Goal: Information Seeking & Learning: Find specific fact

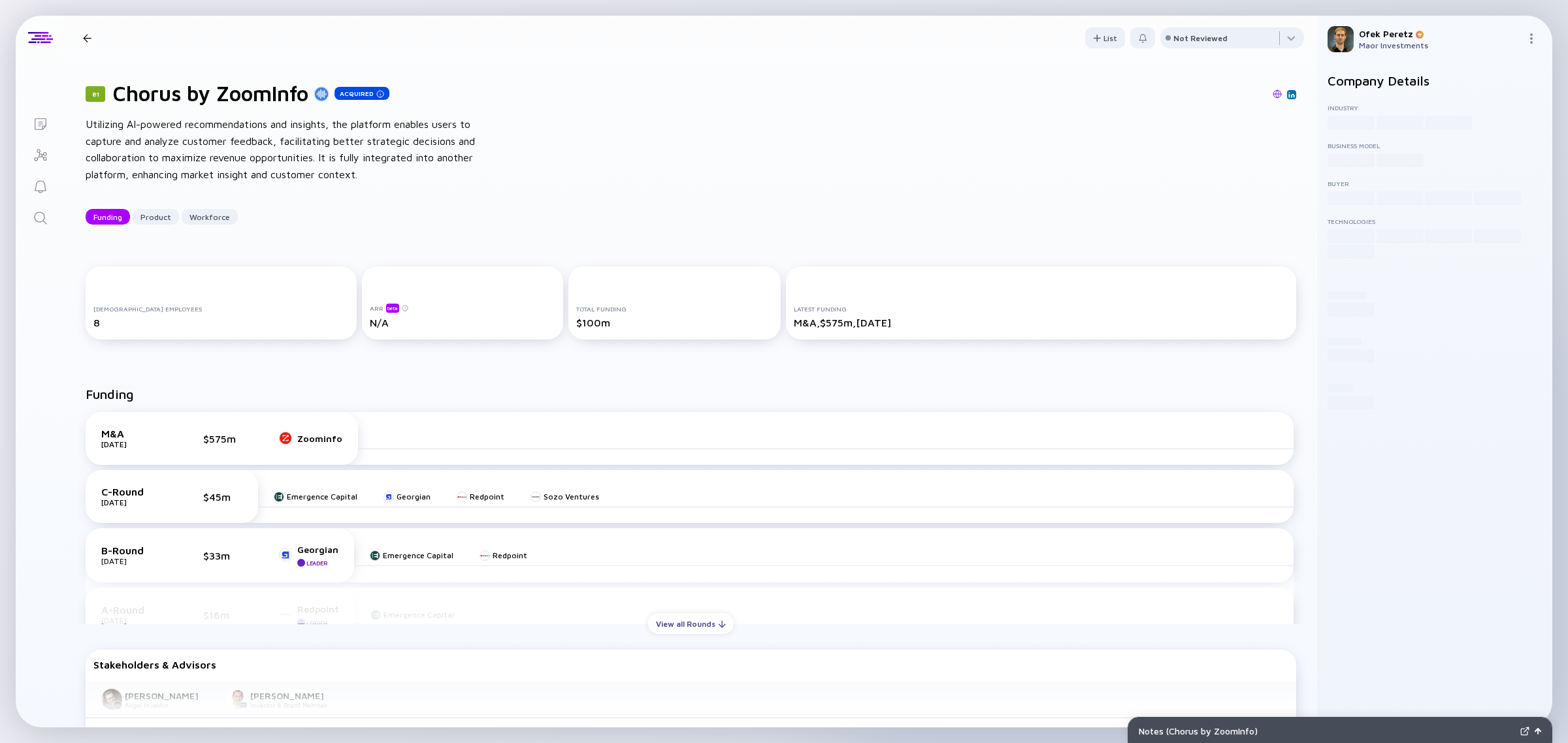
click at [37, 220] on icon "Search" at bounding box center [40, 218] width 16 height 16
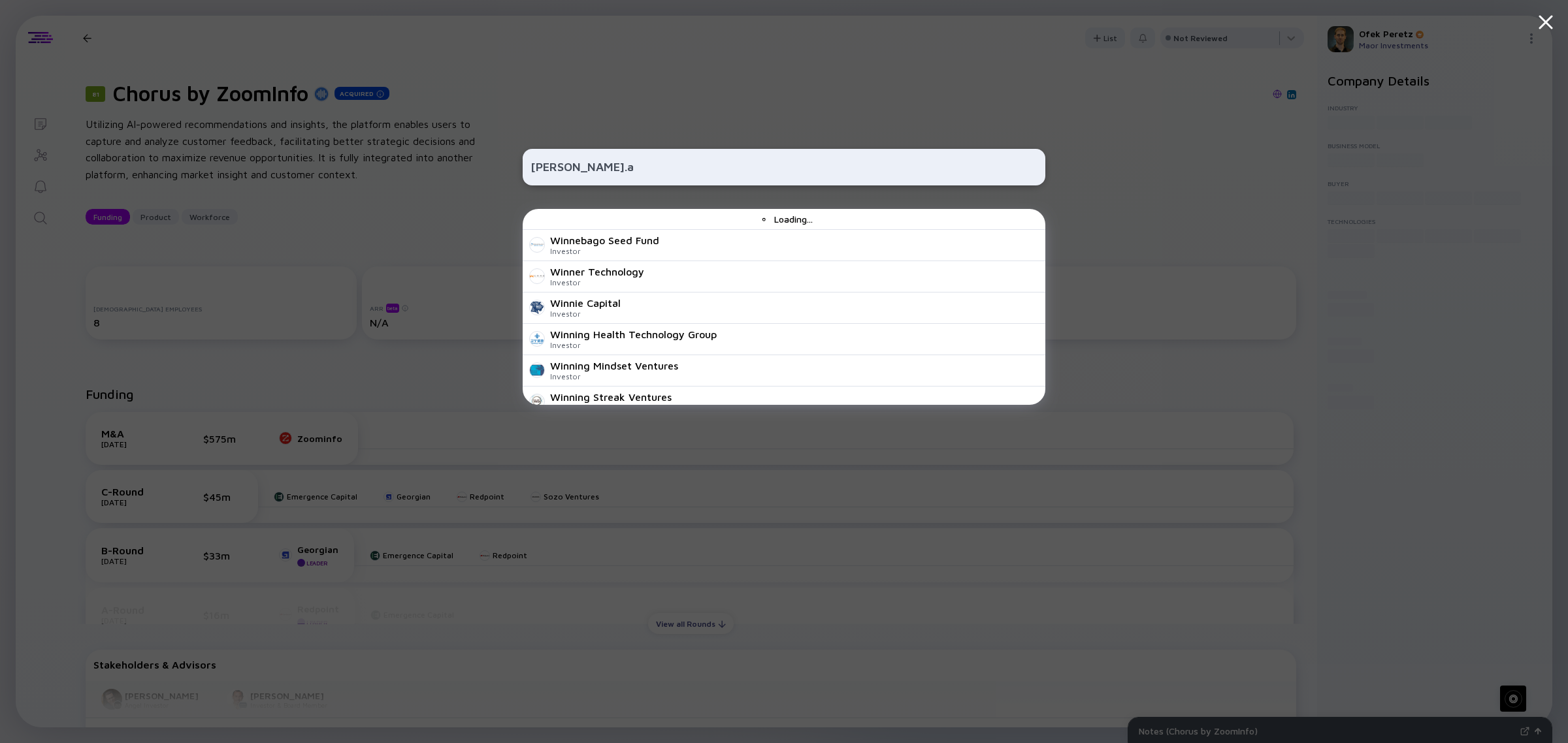
type input "winn.ai"
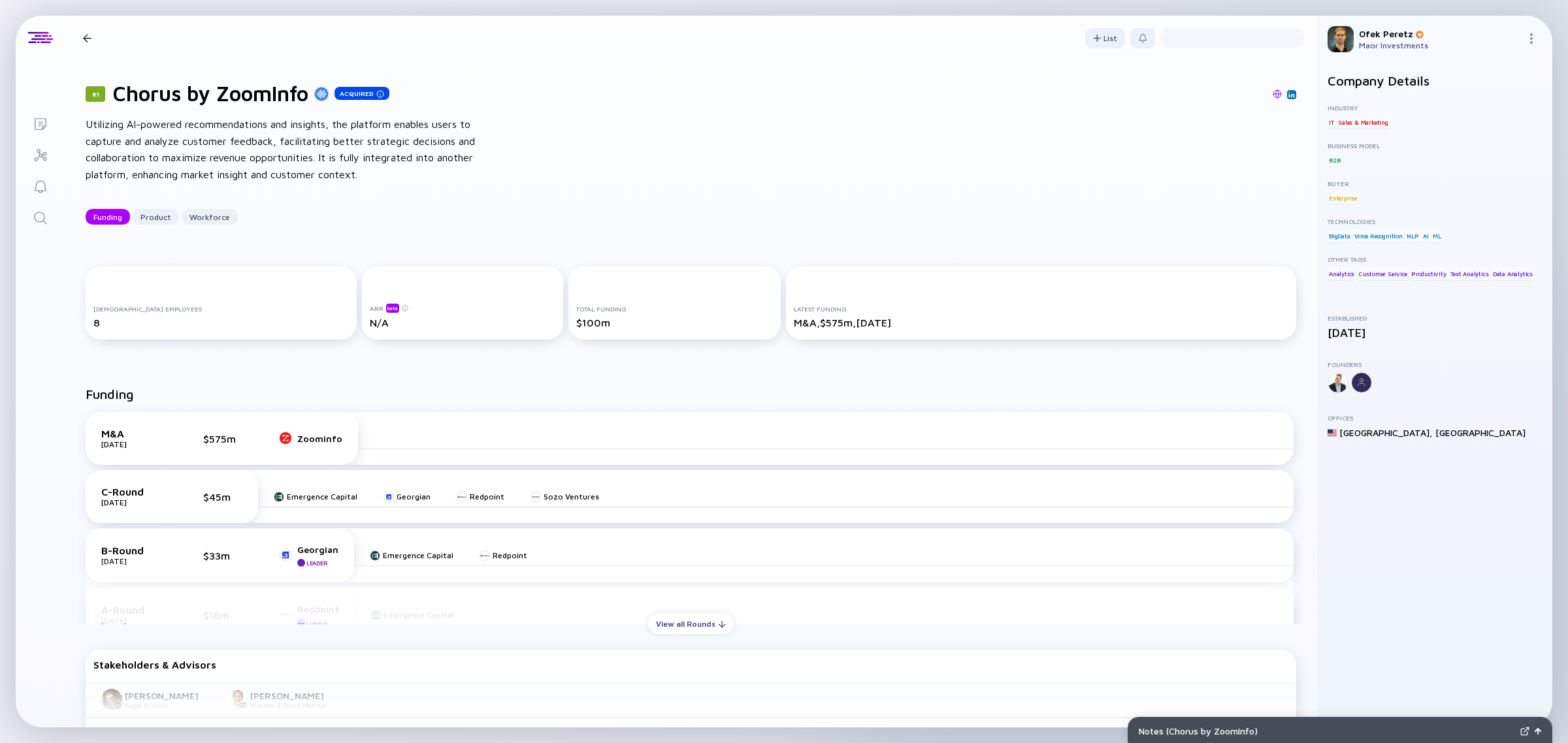
click at [33, 220] on icon "Search" at bounding box center [40, 218] width 16 height 16
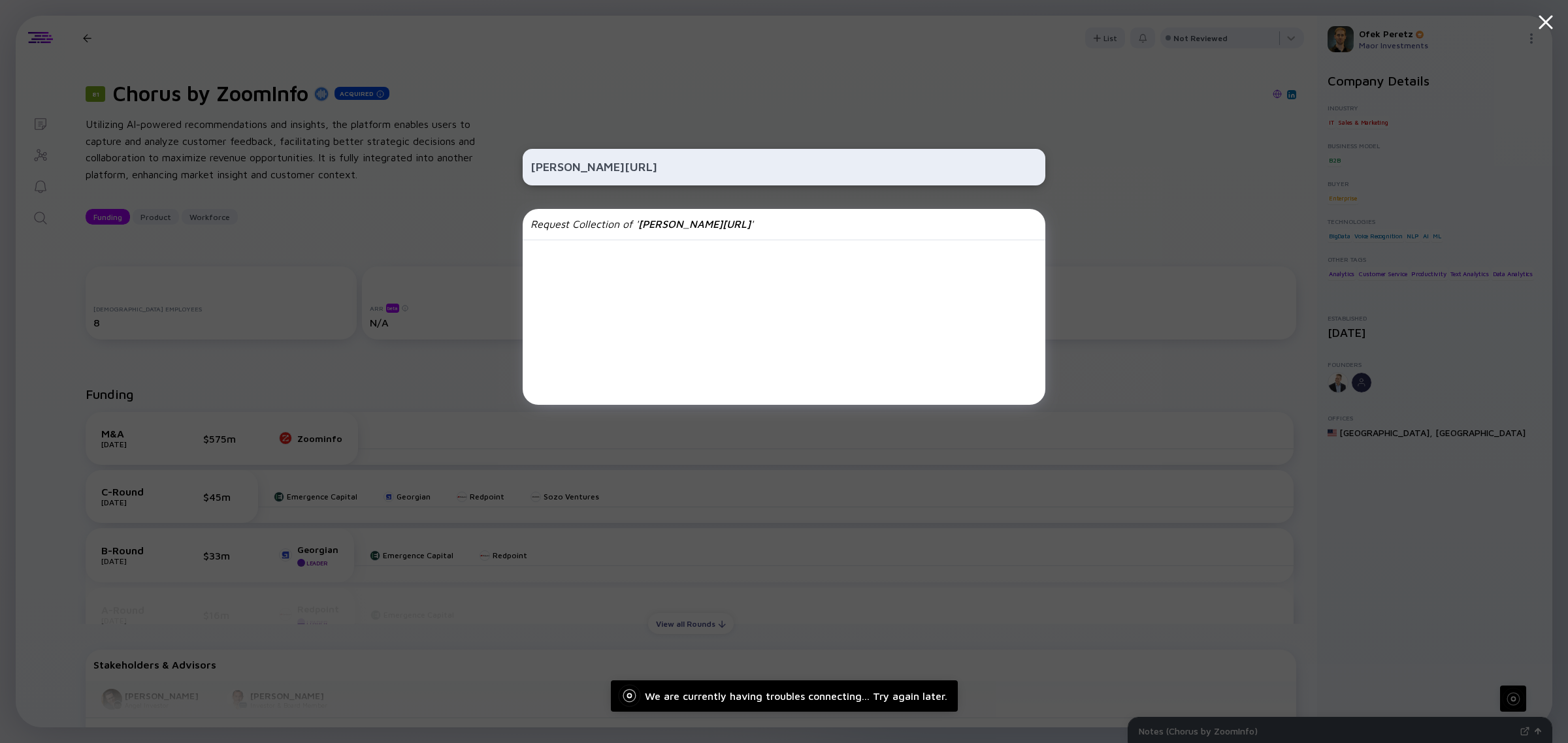
click at [589, 151] on div "winn.ai" at bounding box center [784, 168] width 523 height 36
click at [586, 158] on input "winn.ai" at bounding box center [783, 167] width 507 height 23
paste input "[URL][PERSON_NAME]"
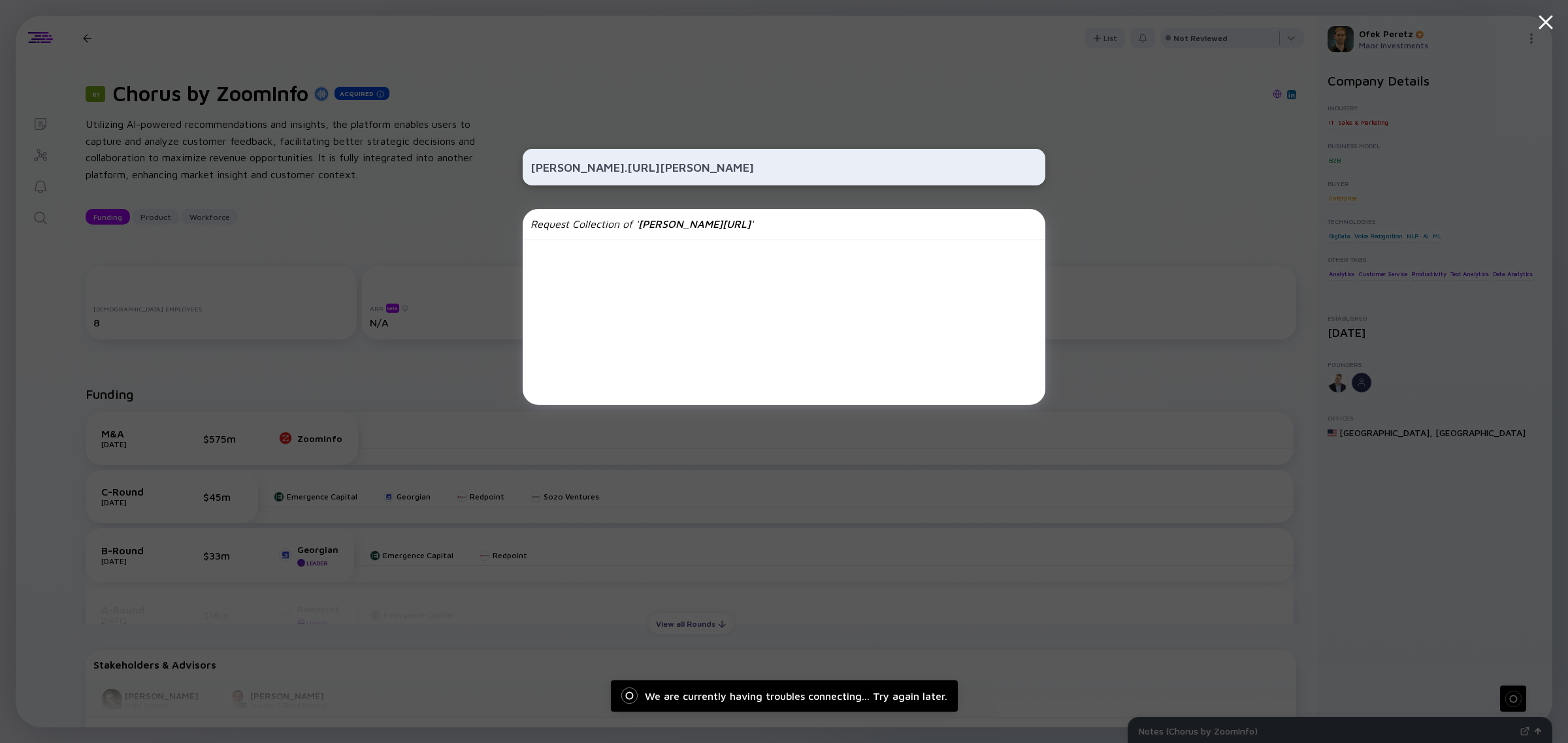
click at [577, 164] on input "winn.https://winn.ai/" at bounding box center [783, 167] width 507 height 23
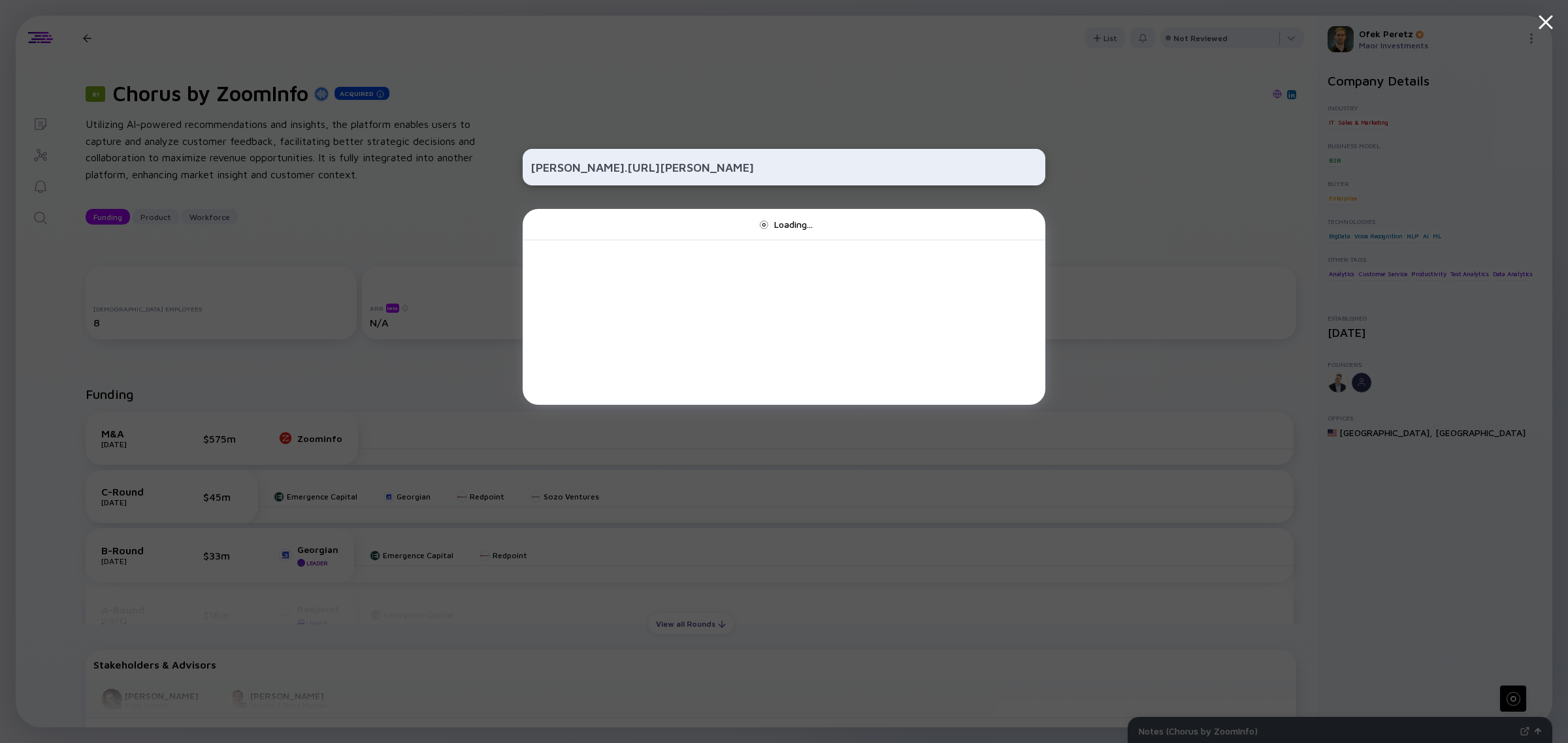
paste input "text"
click at [624, 168] on input "[URL][PERSON_NAME]" at bounding box center [783, 167] width 507 height 23
click at [665, 168] on input "[URL][PERSON_NAME]" at bounding box center [783, 167] width 507 height 23
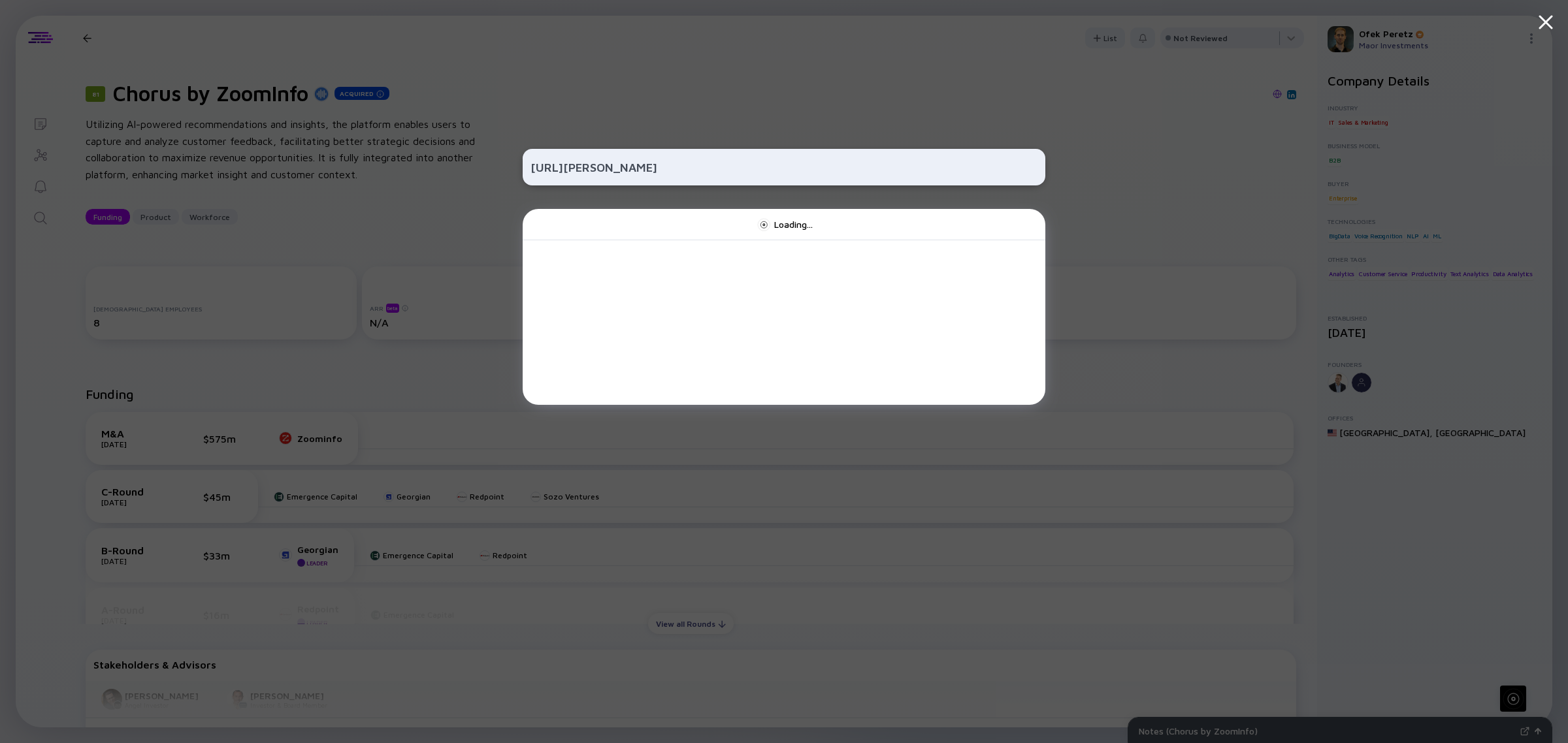
type input "[URL][PERSON_NAME]"
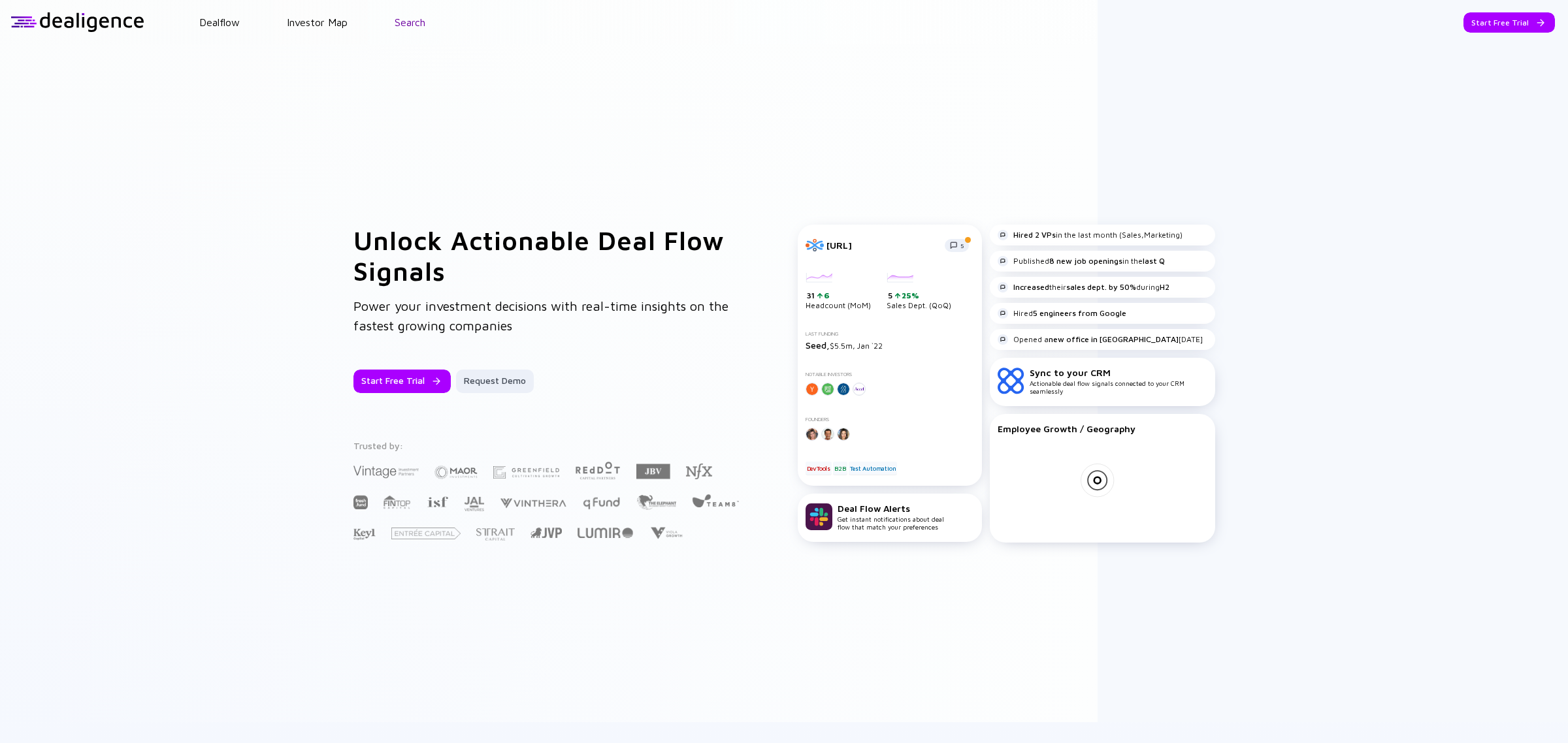
click at [407, 25] on link "Search" at bounding box center [410, 22] width 31 height 12
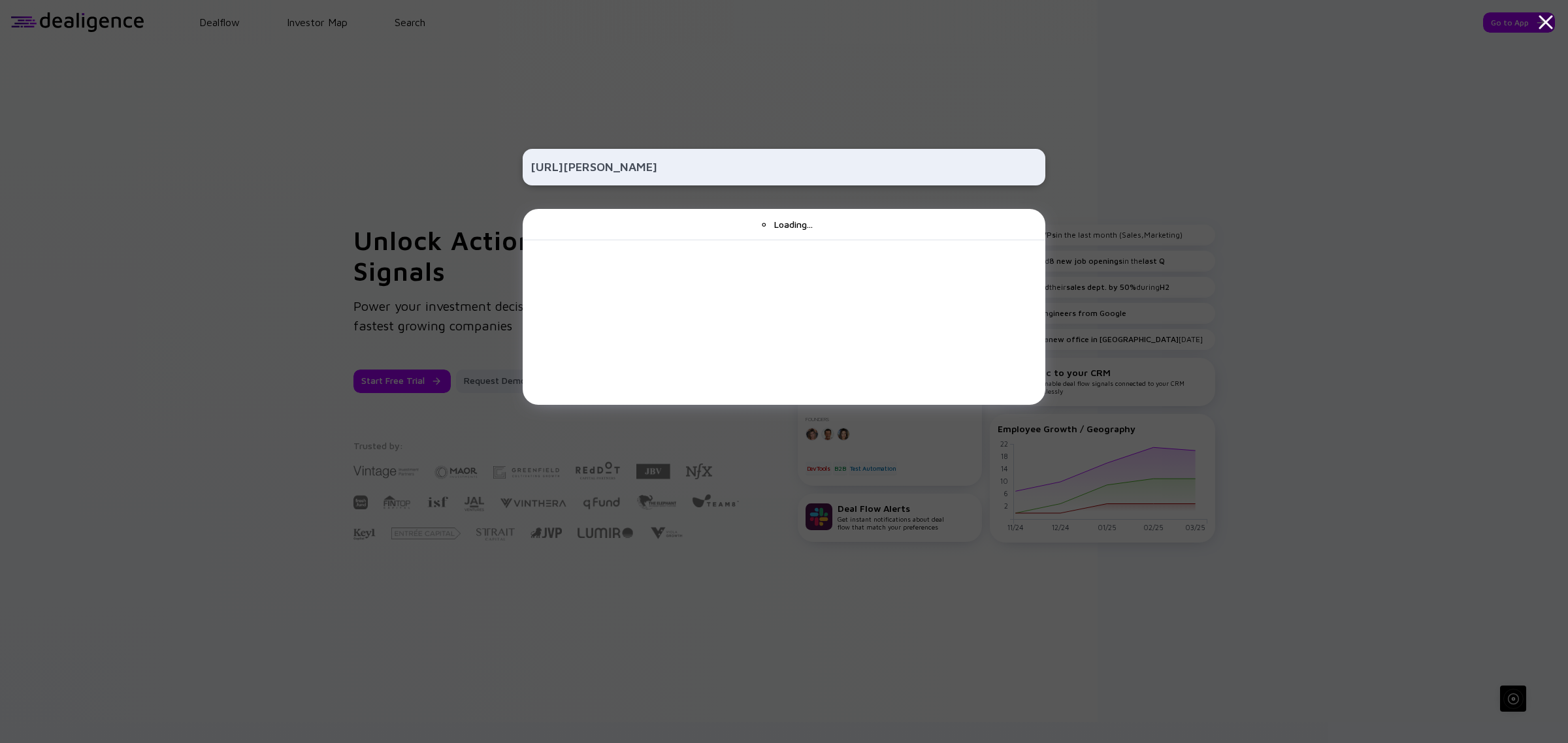
type input "[URL][PERSON_NAME]"
click at [638, 167] on input "[URL][PERSON_NAME]" at bounding box center [783, 167] width 507 height 23
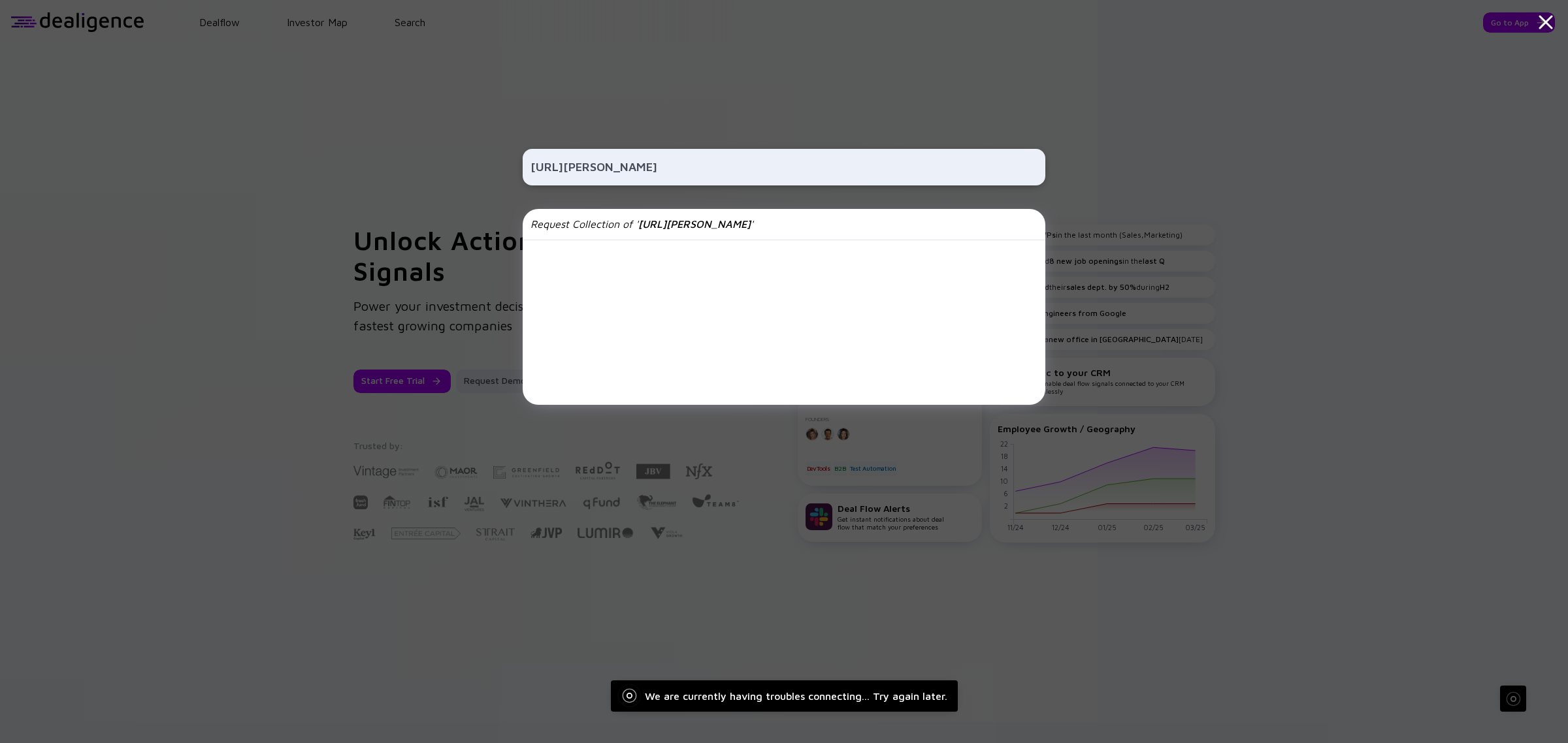
click at [722, 223] on div "Request Collection of ' [URL][PERSON_NAME] '" at bounding box center [784, 225] width 523 height 32
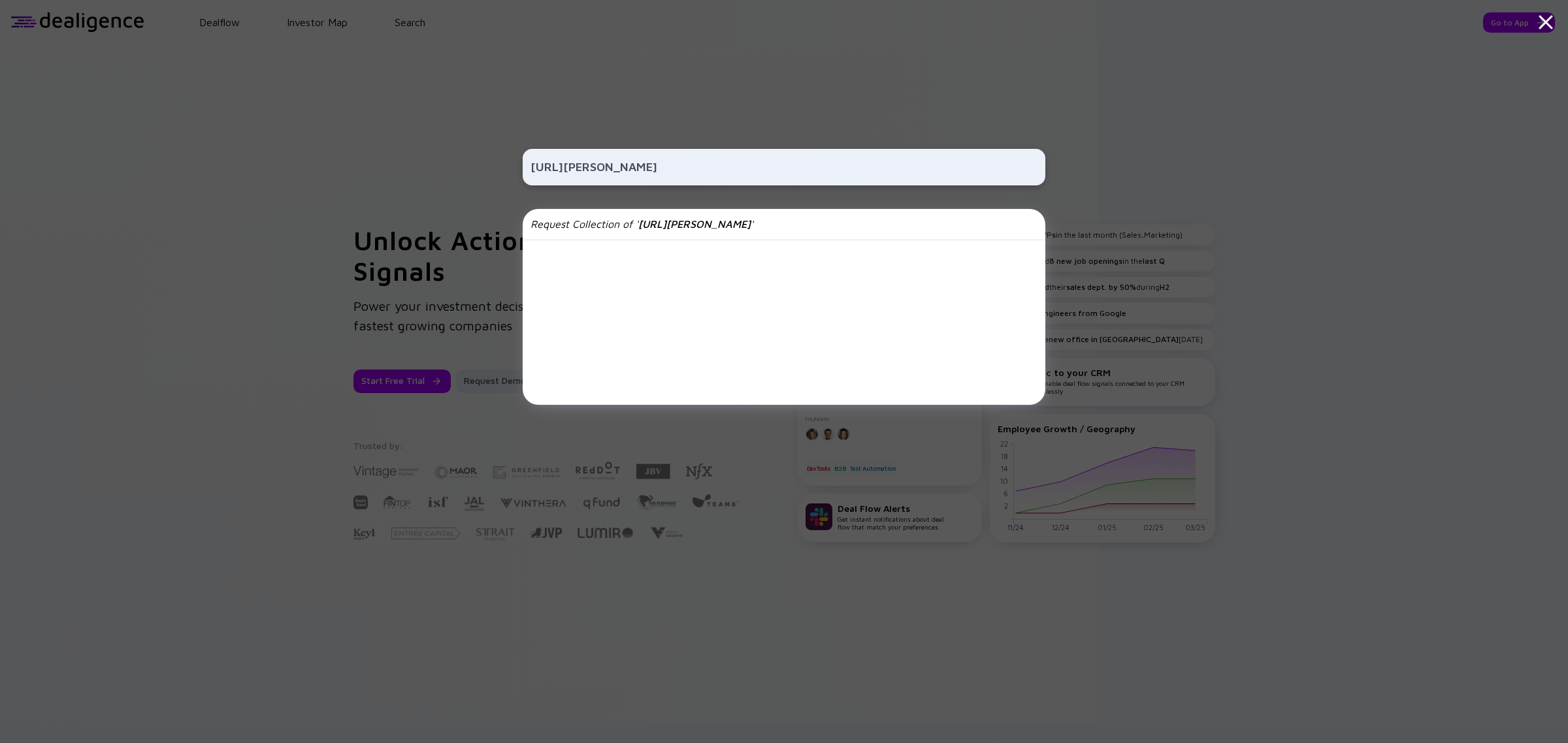
click at [369, 168] on div "[URL][PERSON_NAME] Request Collection of ' [URL][PERSON_NAME] '" at bounding box center [784, 372] width 1568 height 743
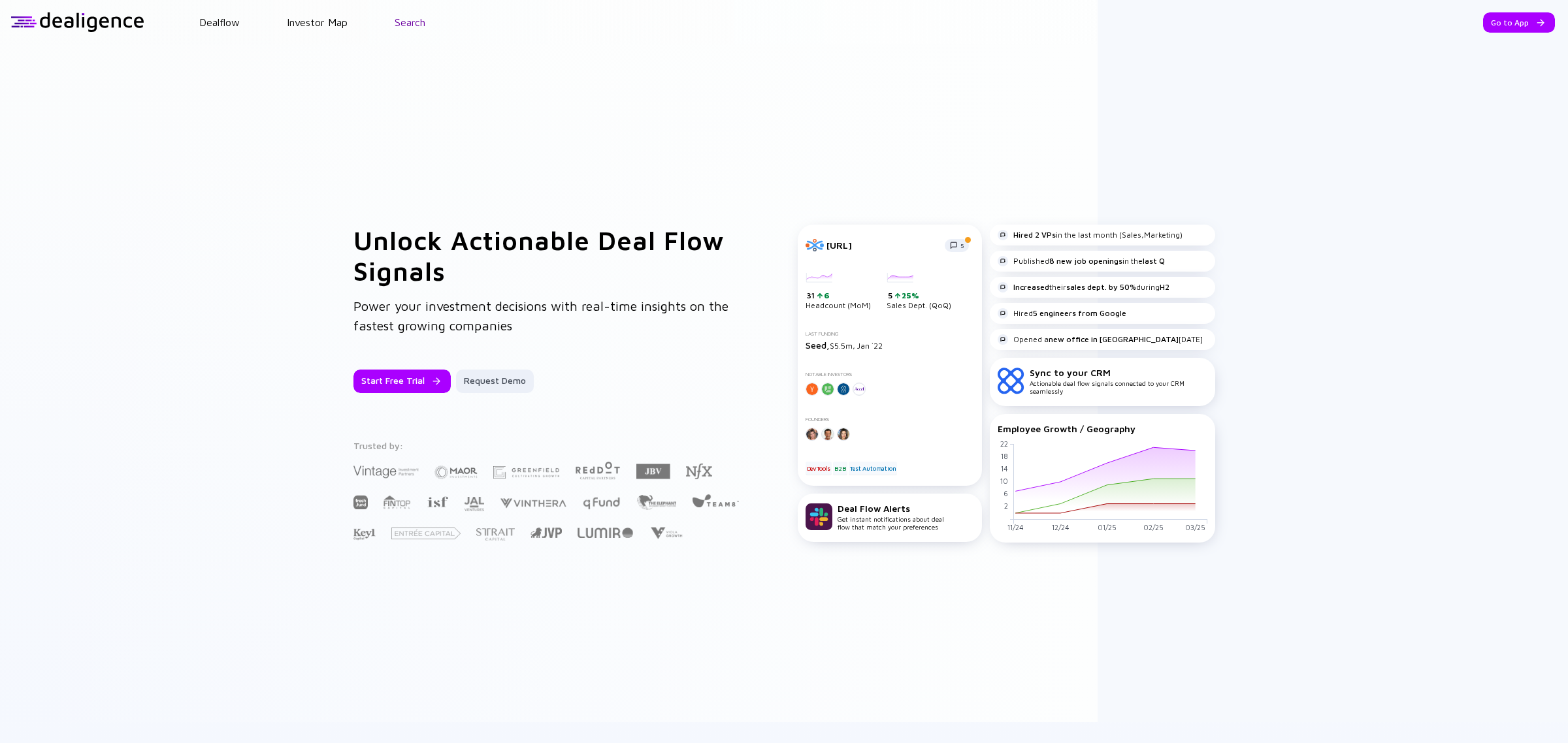
click at [397, 25] on link "Search" at bounding box center [410, 22] width 31 height 12
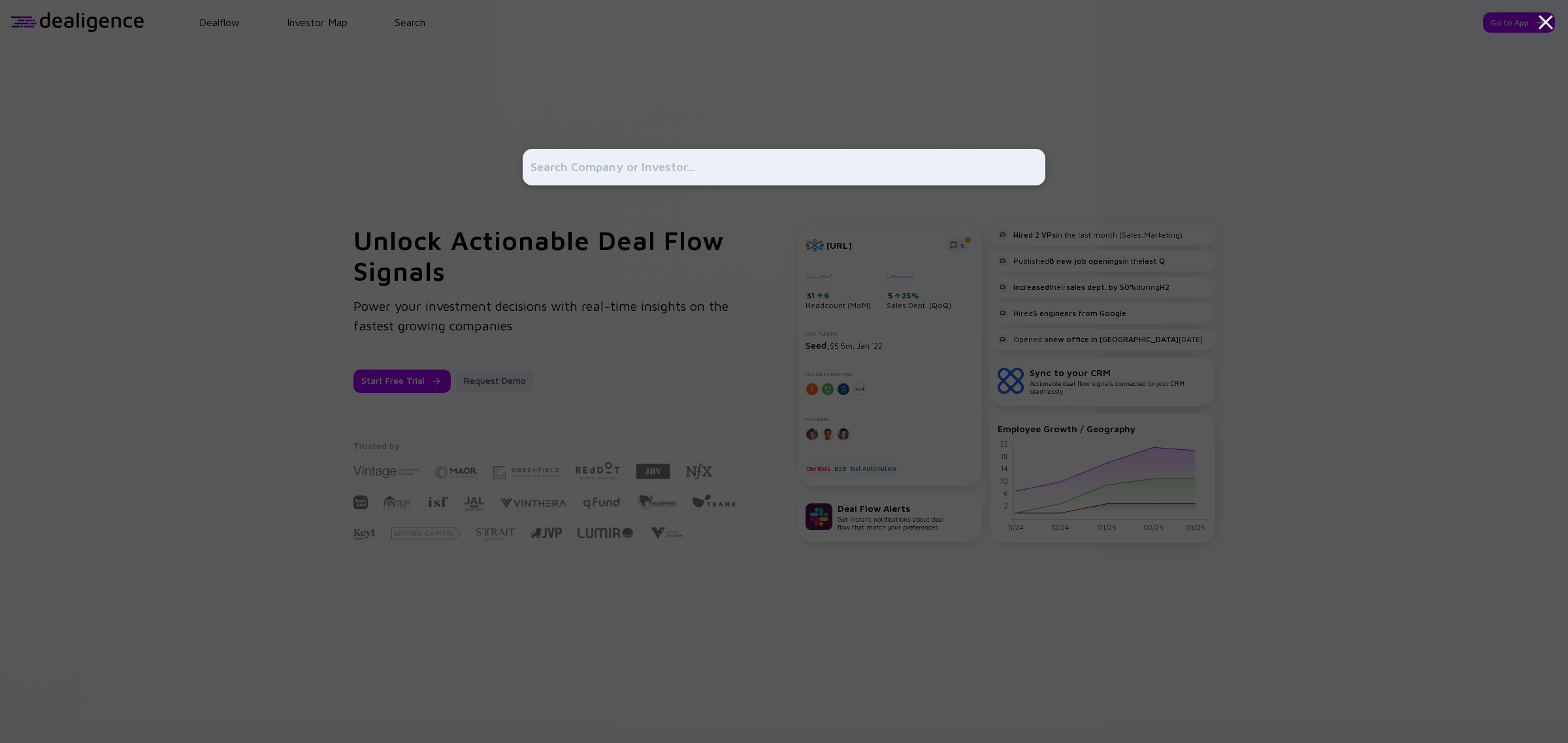
click at [391, 95] on div at bounding box center [784, 372] width 1568 height 743
